Goal: Find specific page/section: Find specific page/section

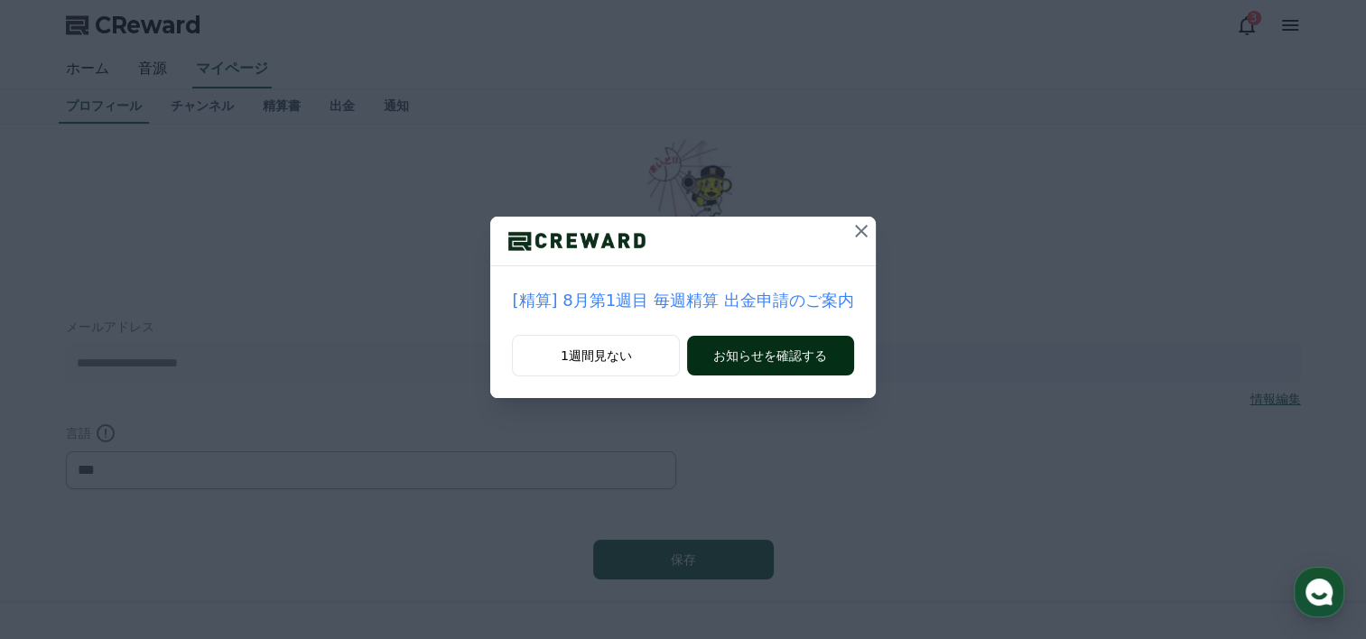
click at [744, 347] on button "お知らせを確認する" at bounding box center [770, 356] width 166 height 40
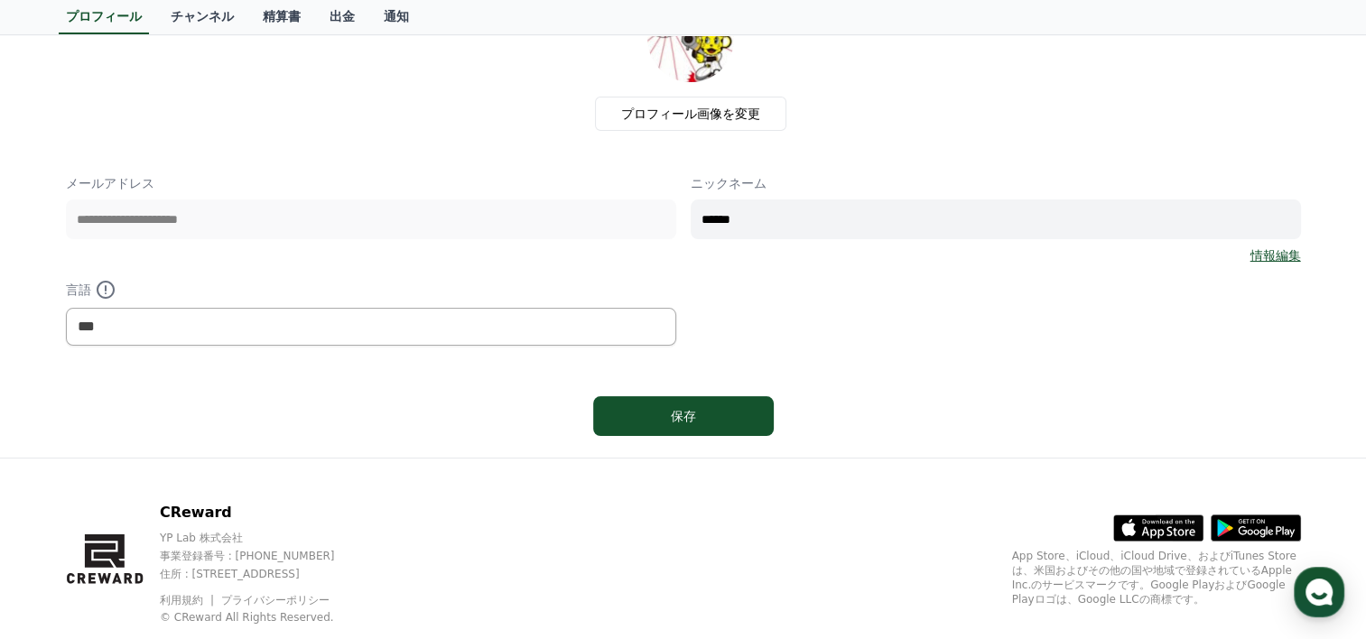
scroll to position [181, 0]
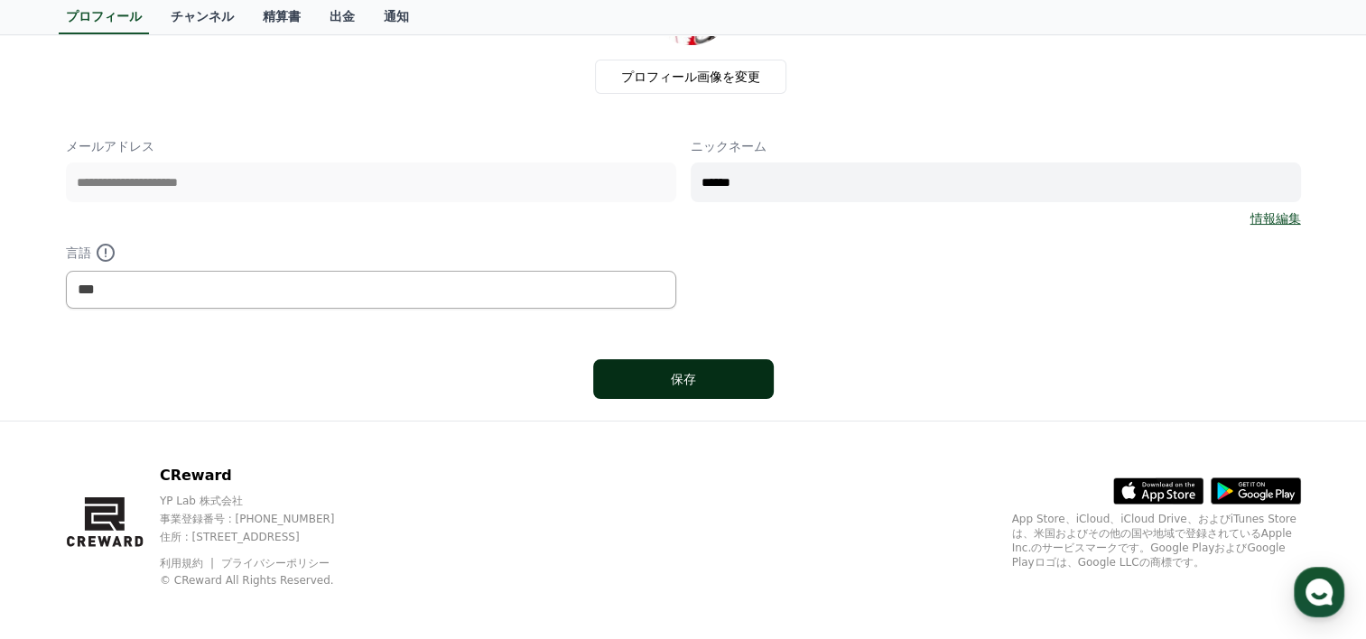
click at [679, 378] on div "保存" at bounding box center [683, 379] width 108 height 18
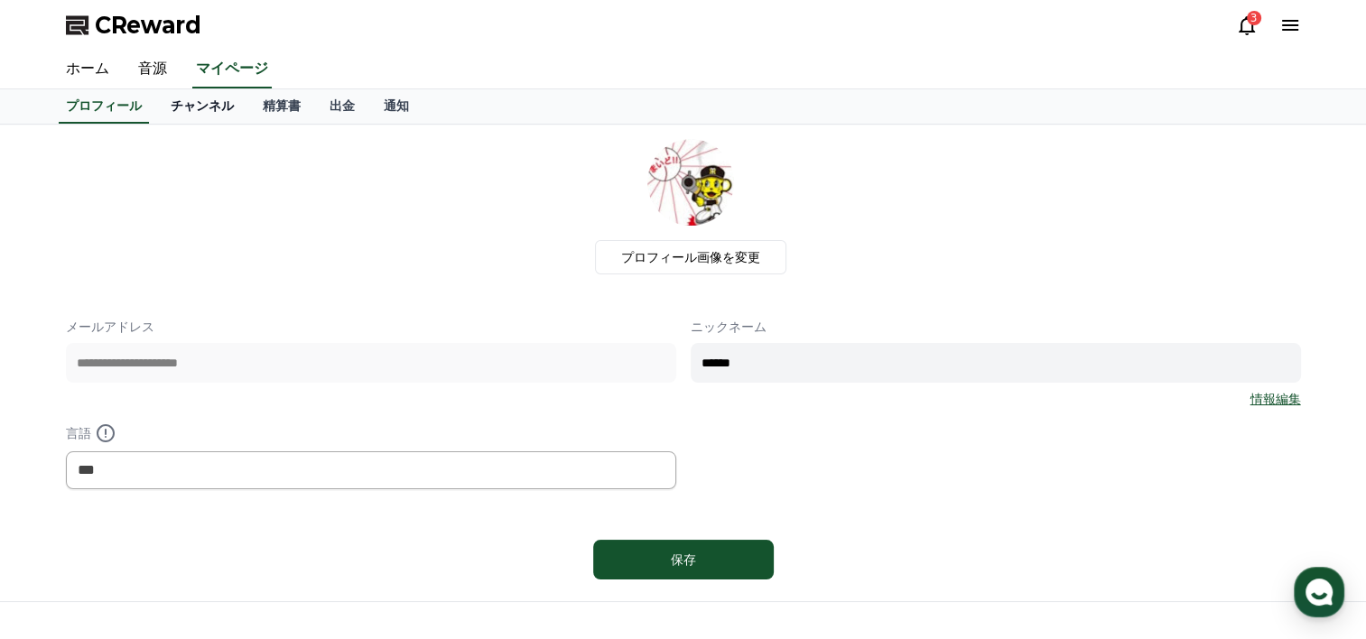
click at [182, 111] on link "チャンネル" at bounding box center [202, 106] width 92 height 34
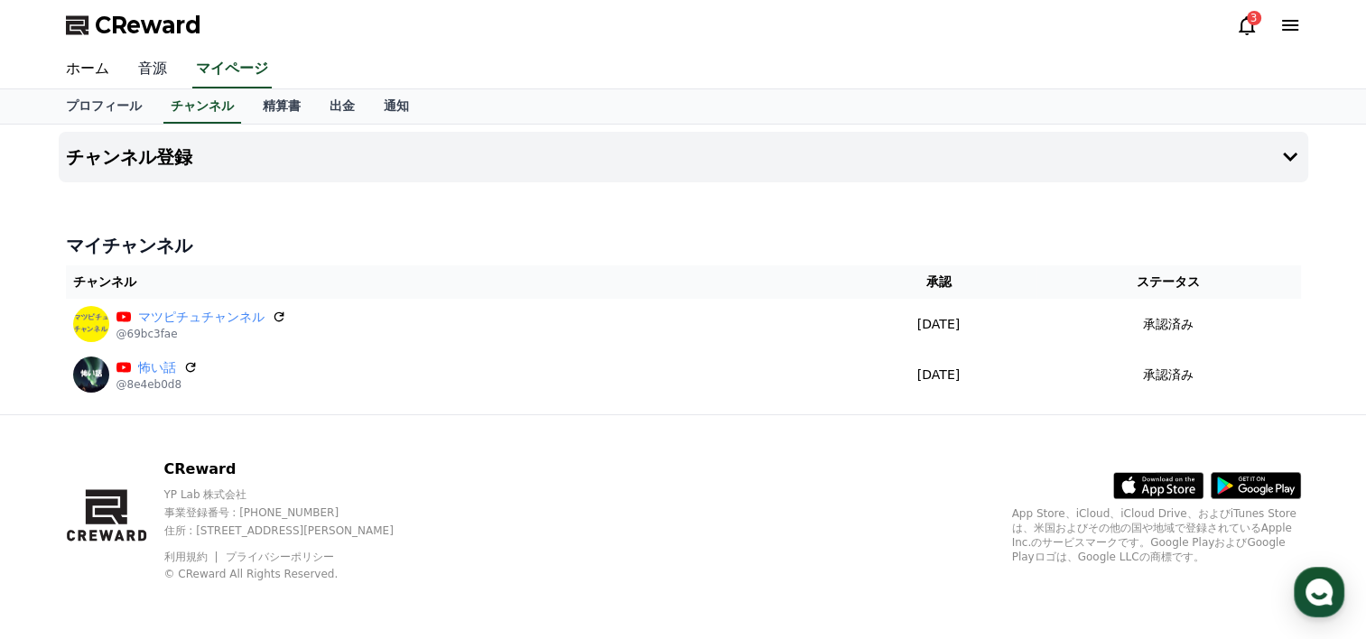
click at [145, 64] on link "音源" at bounding box center [153, 70] width 58 height 38
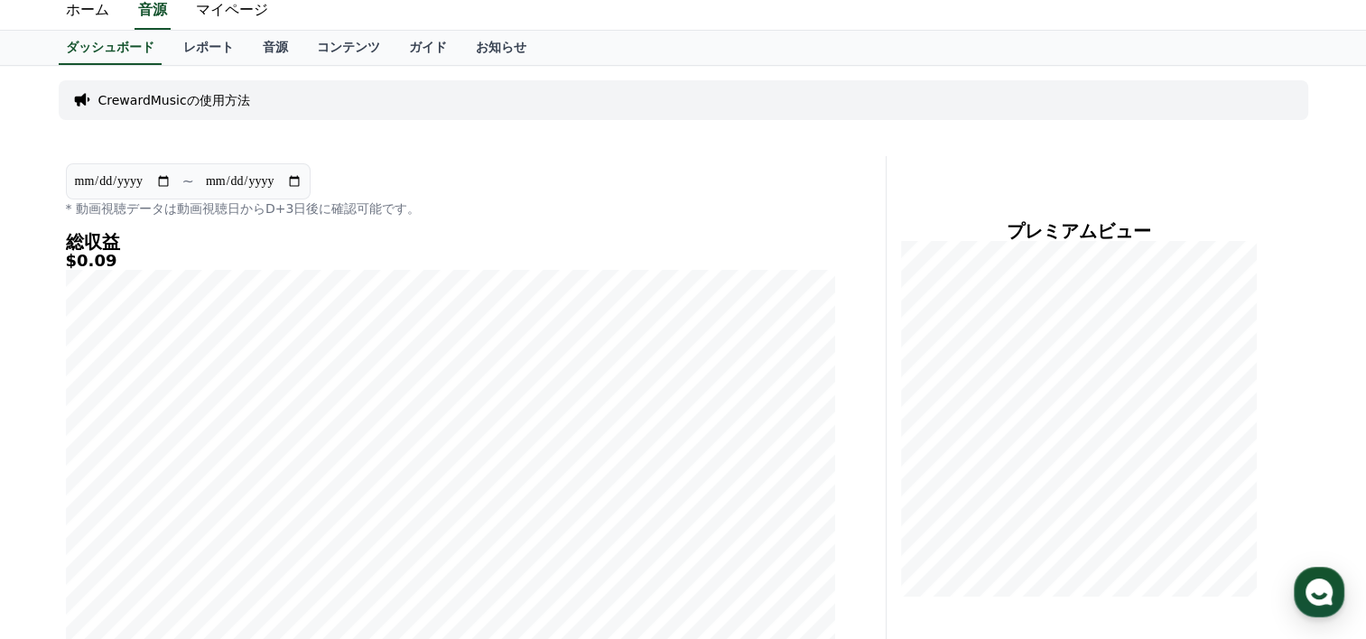
scroll to position [90, 0]
